Goal: Task Accomplishment & Management: Manage account settings

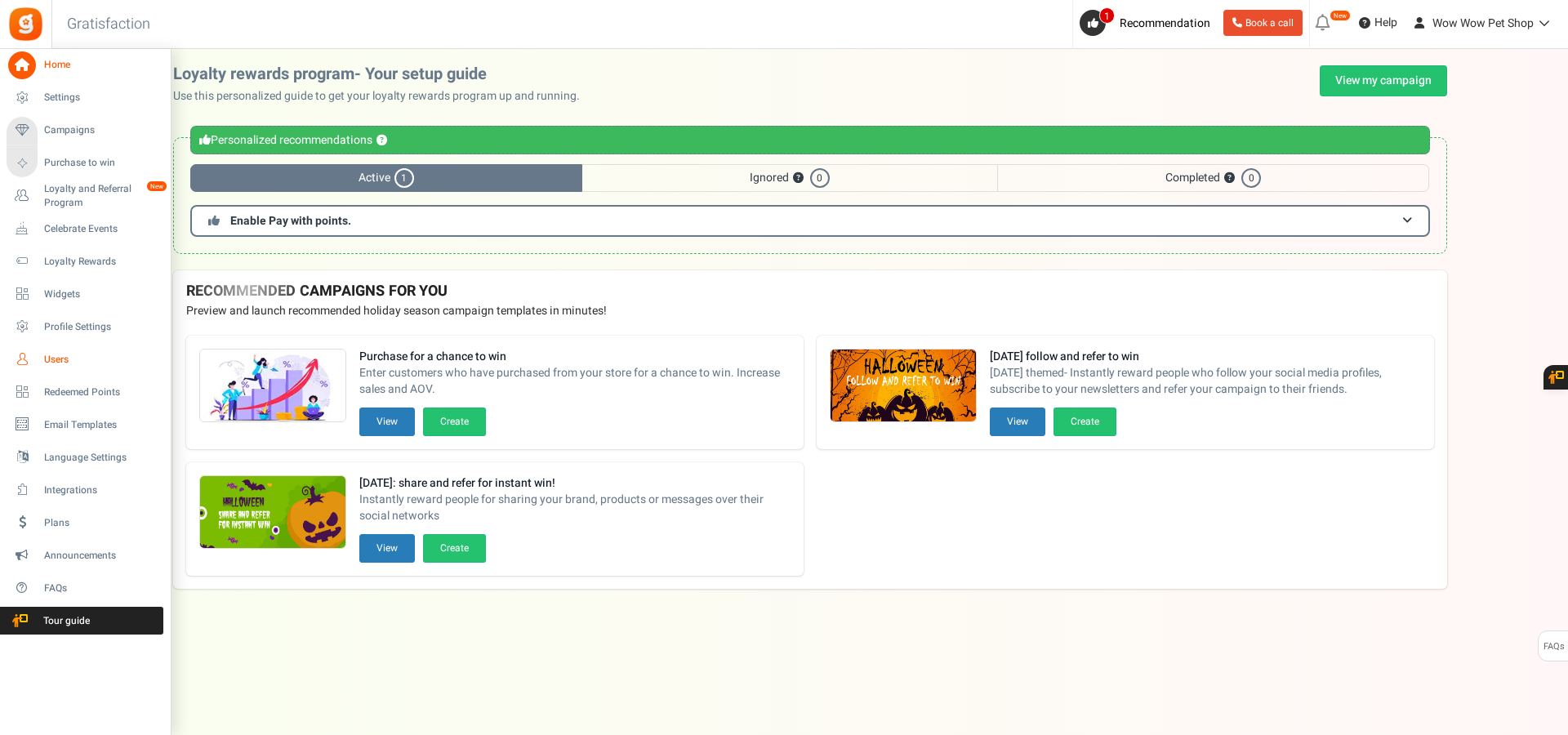
click at [50, 358] on span "Users" at bounding box center [101, 359] width 114 height 14
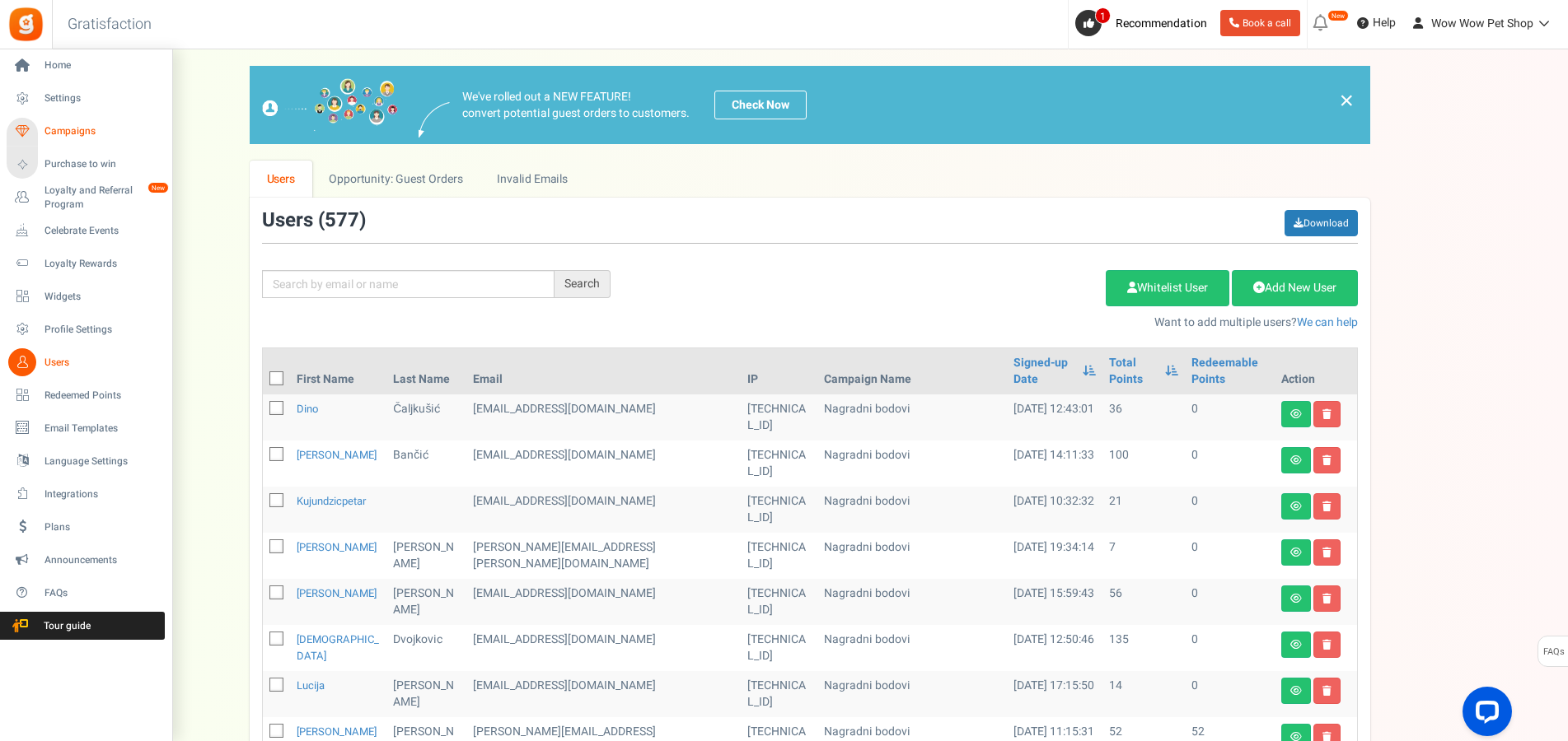
click at [61, 127] on span "Campaigns" at bounding box center [102, 131] width 115 height 14
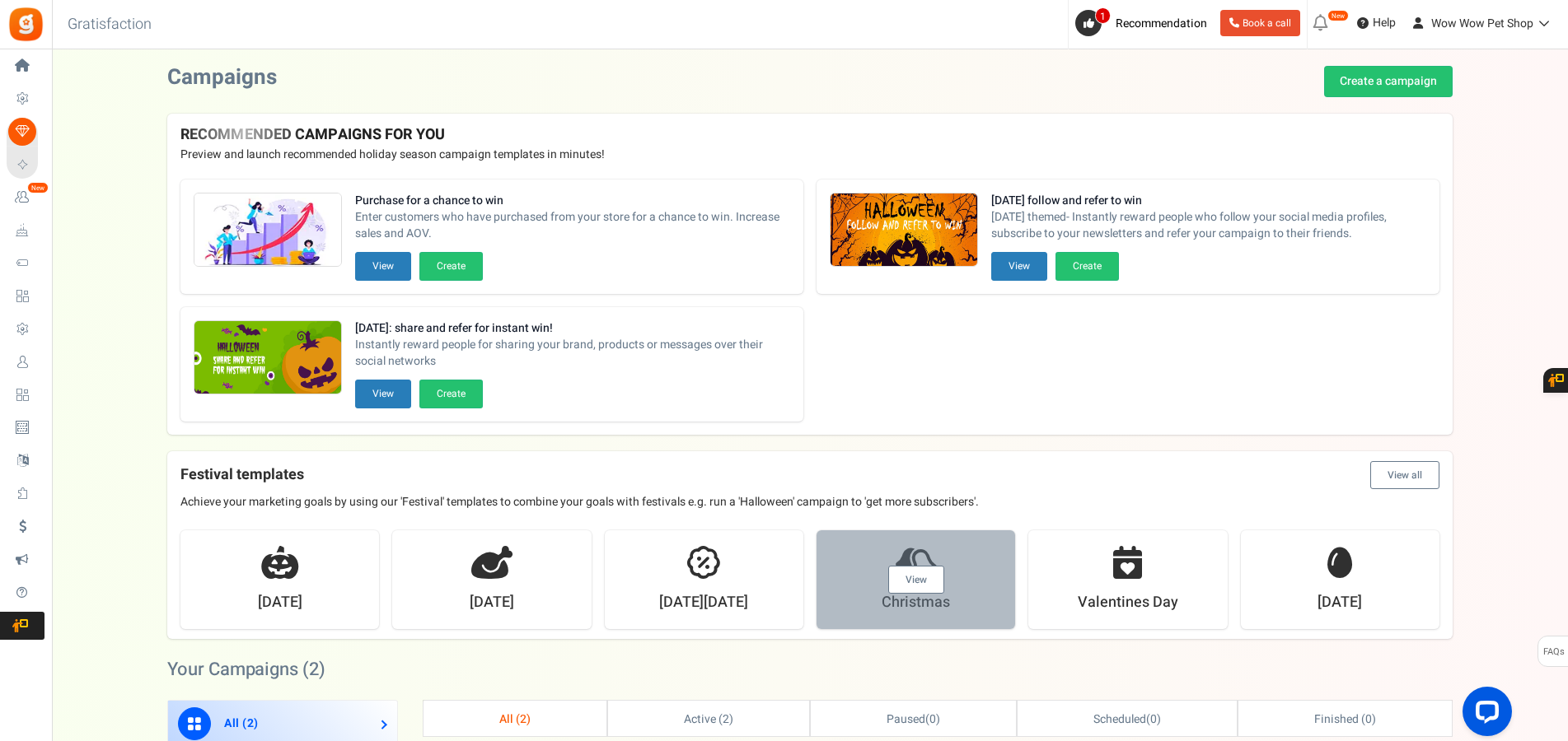
scroll to position [336, 0]
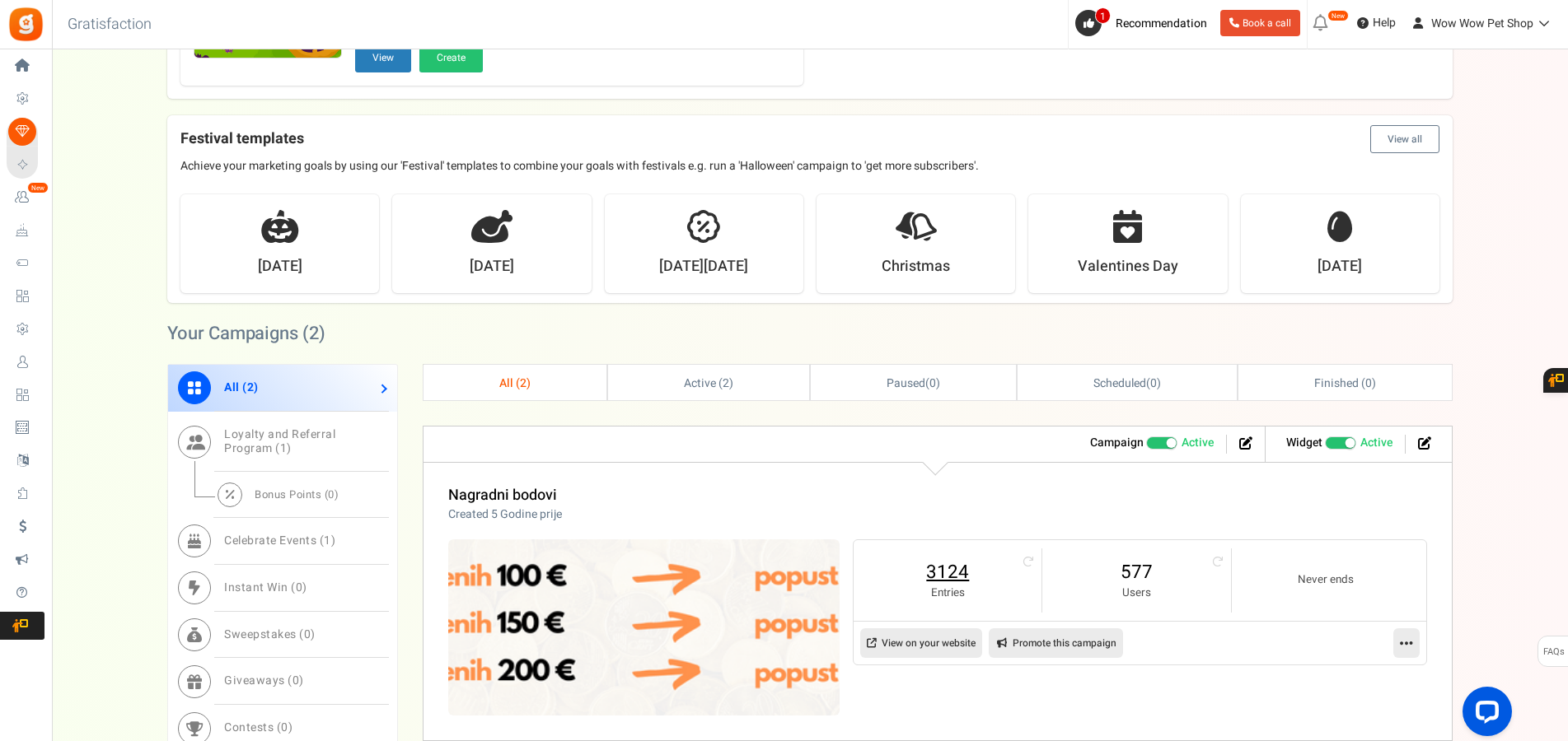
click at [948, 571] on link "3124" at bounding box center [947, 572] width 154 height 27
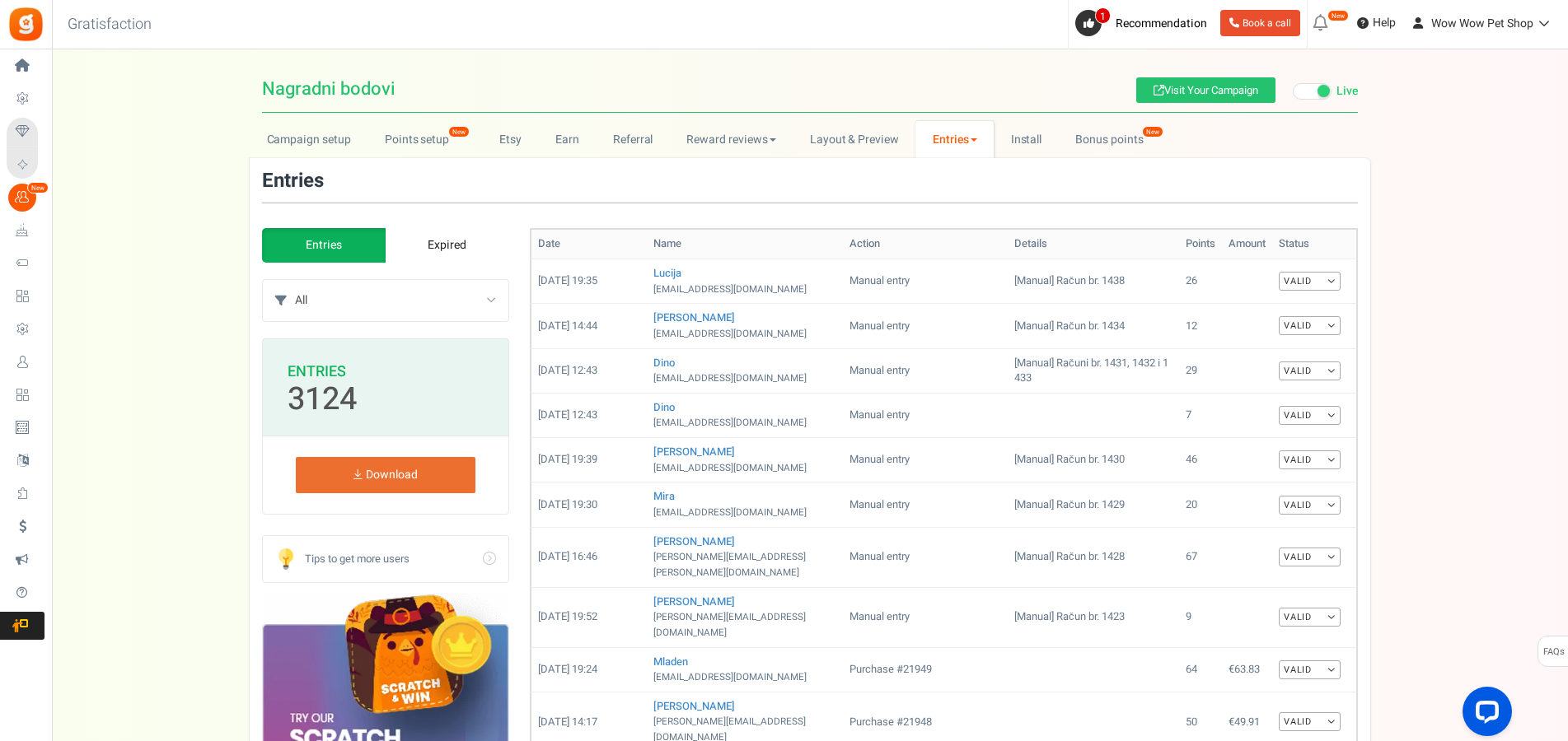
click at [295, 280] on select "All Manual entry Subscribe to our mailing list Pretplati se na našu listu promo…" at bounding box center [402, 300] width 214 height 41
select select "239632"
click option "Sudjeluj u našem poboljšanju" at bounding box center [0, 0] width 0 height 0
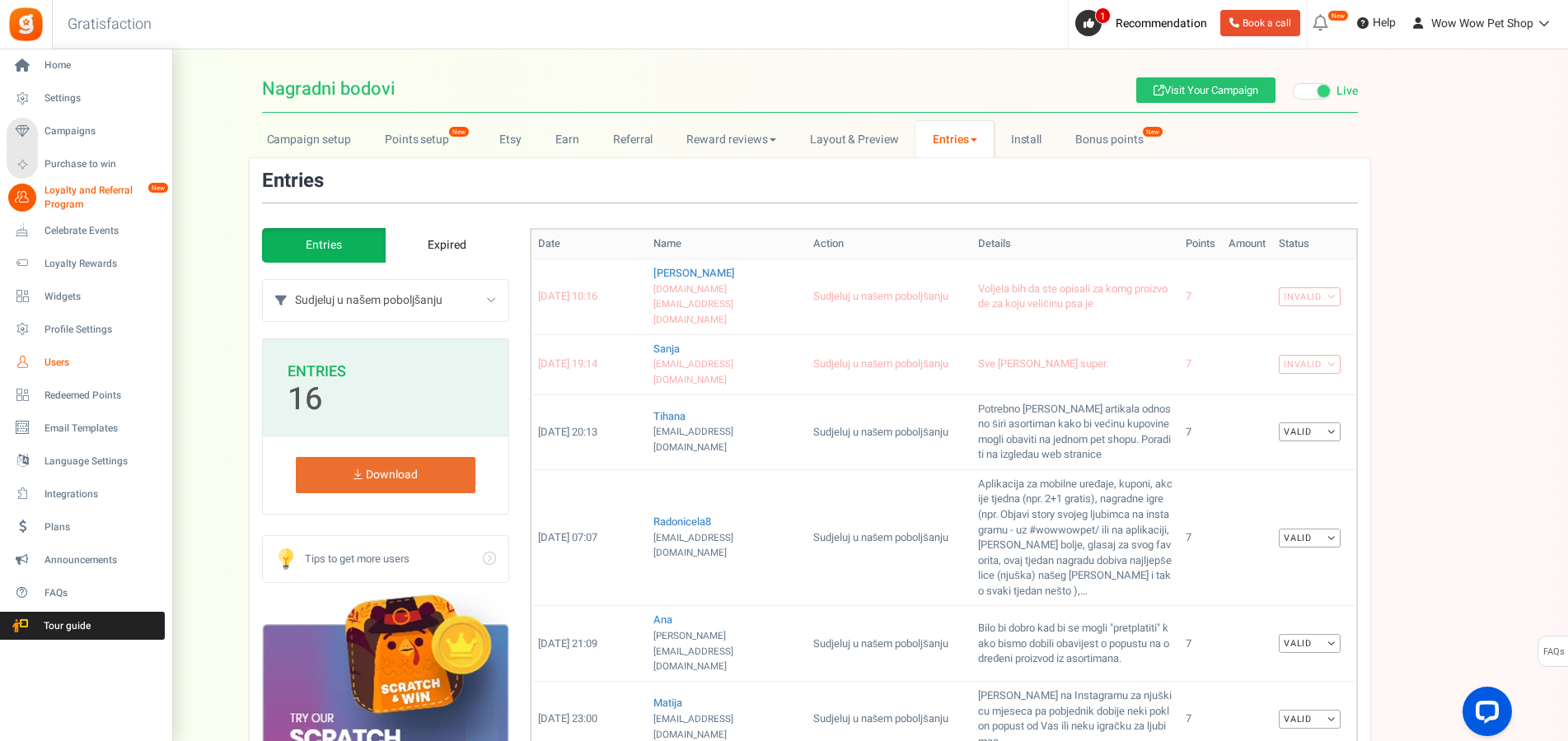
click at [64, 361] on span "Users" at bounding box center [102, 362] width 115 height 14
